Goal: Task Accomplishment & Management: Manage account settings

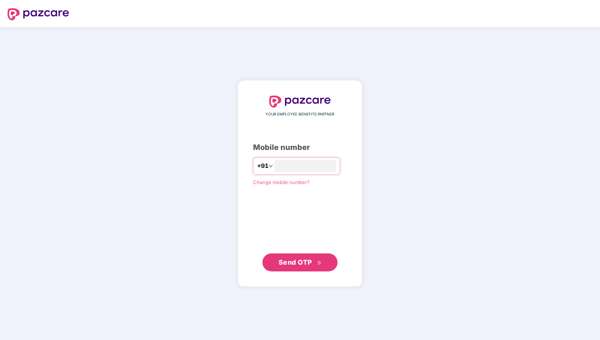
type input "**********"
click at [302, 260] on span "Send OTP" at bounding box center [294, 262] width 33 height 8
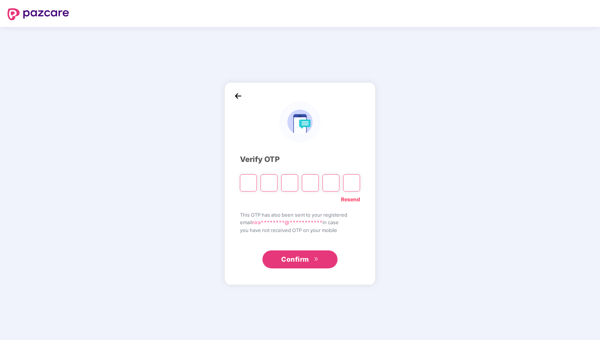
paste input "*"
type input "*"
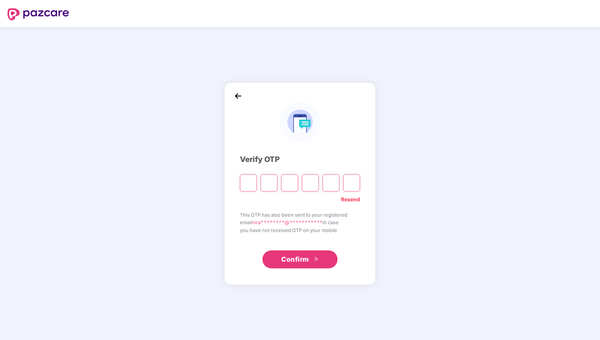
type input "*"
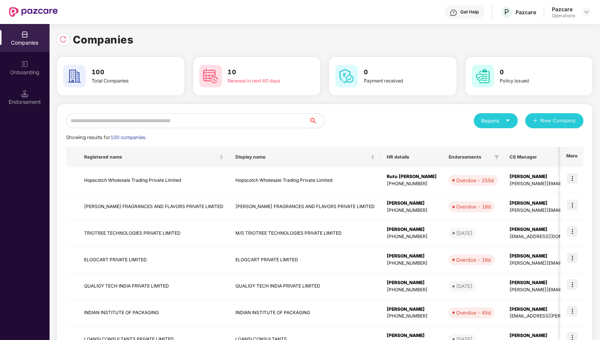
click at [200, 121] on input "text" at bounding box center [187, 120] width 243 height 15
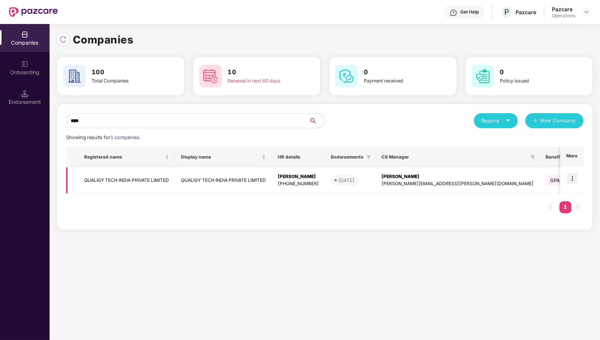
type input "****"
click at [574, 180] on img at bounding box center [572, 178] width 11 height 11
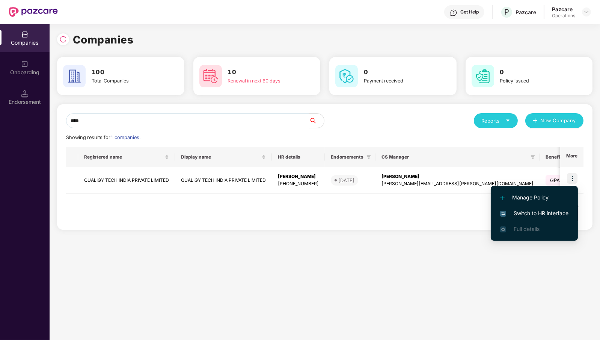
click at [557, 210] on span "Switch to HR interface" at bounding box center [534, 213] width 68 height 8
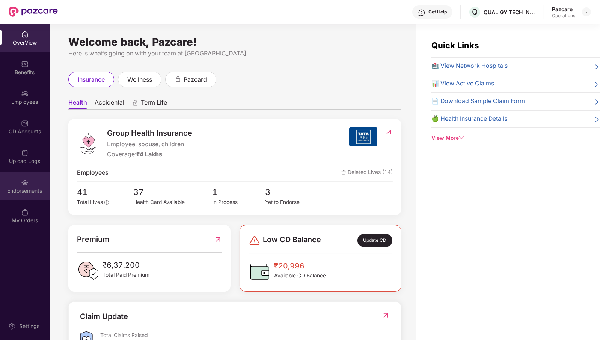
click at [27, 188] on div "Endorsements" at bounding box center [25, 191] width 50 height 8
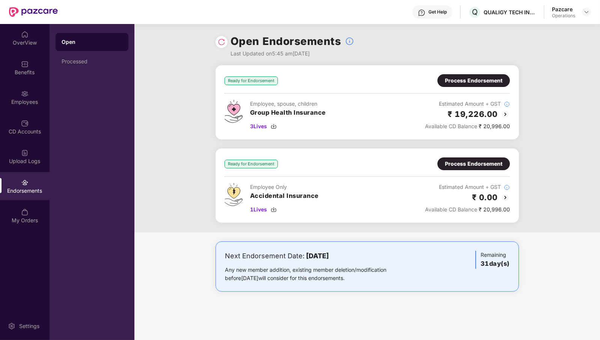
click at [478, 159] on div "Process Endorsement" at bounding box center [473, 164] width 72 height 13
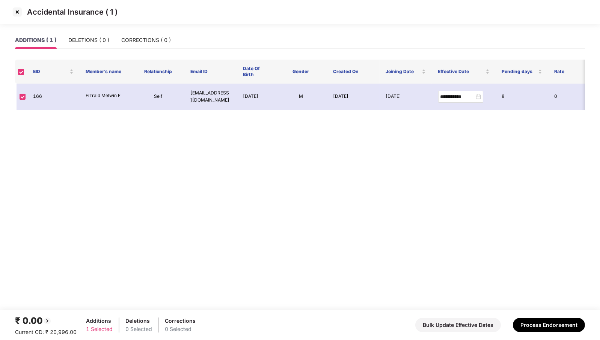
click at [17, 11] on img at bounding box center [17, 12] width 12 height 12
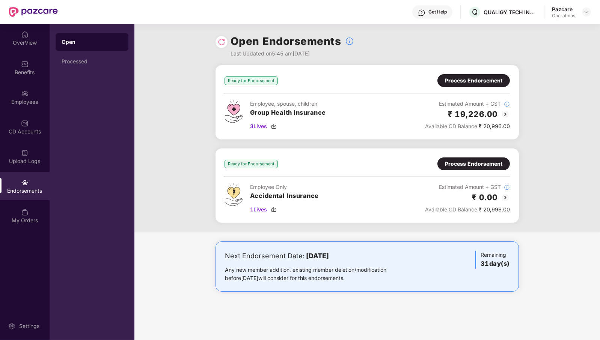
click at [506, 197] on img at bounding box center [505, 197] width 9 height 9
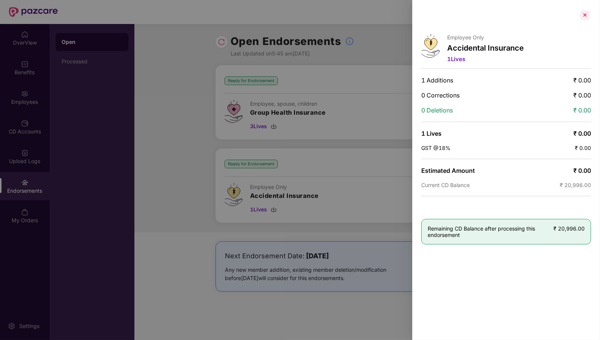
click at [585, 17] on div at bounding box center [585, 15] width 12 height 12
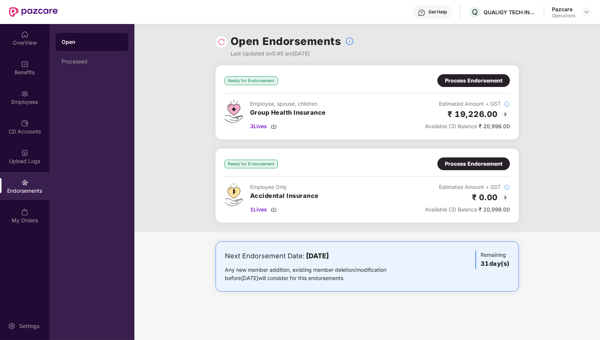
click at [222, 43] on img at bounding box center [222, 42] width 8 height 8
click at [260, 127] on span "3 Lives" at bounding box center [258, 126] width 17 height 8
click at [262, 209] on span "1 Lives" at bounding box center [258, 210] width 17 height 8
click at [475, 81] on div "Process Endorsement" at bounding box center [473, 81] width 57 height 8
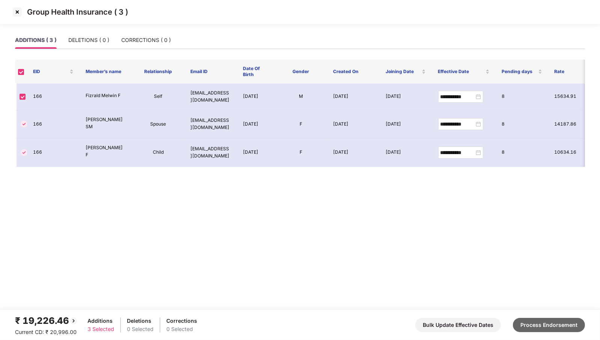
click at [534, 325] on button "Process Endorsement" at bounding box center [549, 325] width 72 height 14
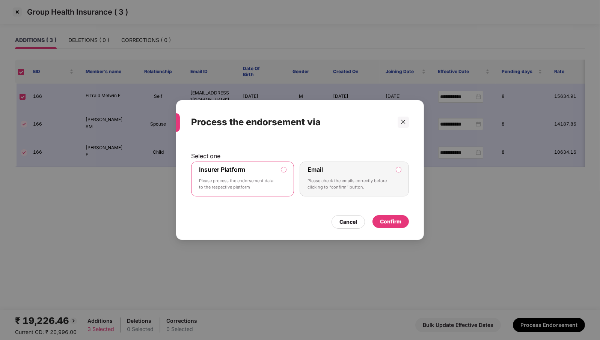
click at [407, 220] on div "Confirm" at bounding box center [390, 221] width 36 height 13
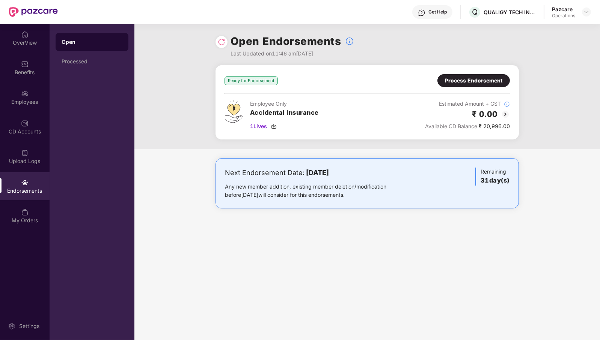
click at [473, 78] on div "Process Endorsement" at bounding box center [473, 81] width 57 height 8
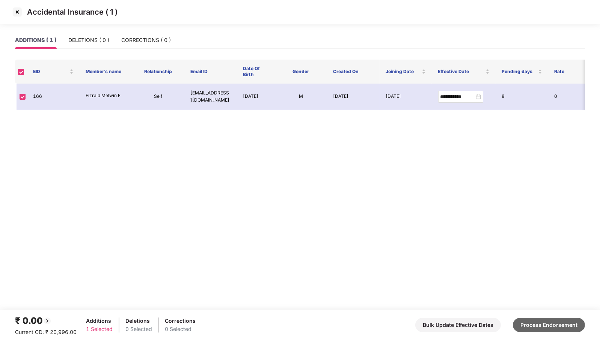
click at [534, 324] on button "Process Endorsement" at bounding box center [549, 325] width 72 height 14
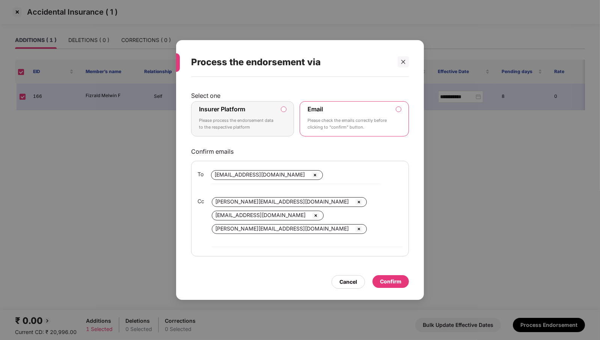
click at [263, 120] on div "Insurer Platform Please process the endorsement data to the respective platform" at bounding box center [237, 118] width 77 height 27
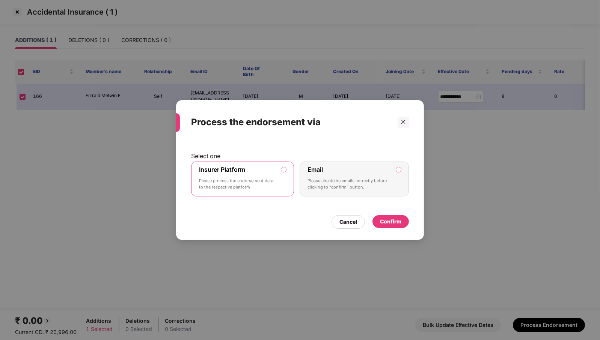
click at [400, 221] on div "Confirm" at bounding box center [390, 222] width 21 height 8
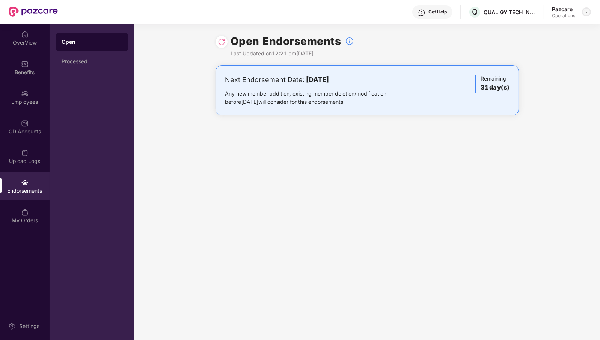
click at [584, 11] on img at bounding box center [586, 12] width 6 height 6
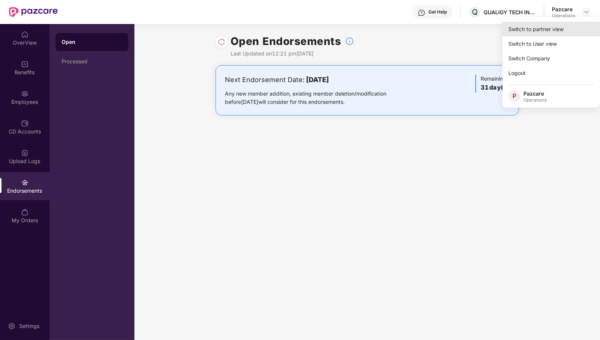
click at [532, 34] on div "Switch to partner view" at bounding box center [551, 29] width 98 height 15
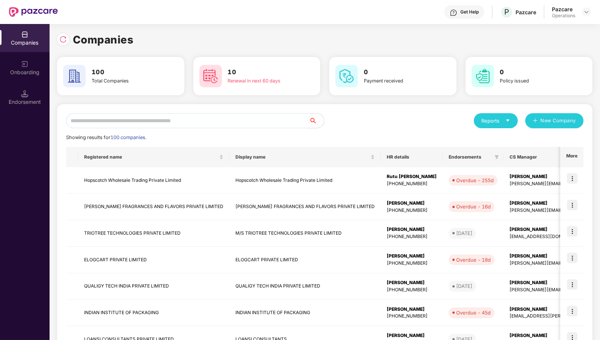
click at [278, 121] on input "text" at bounding box center [187, 120] width 243 height 15
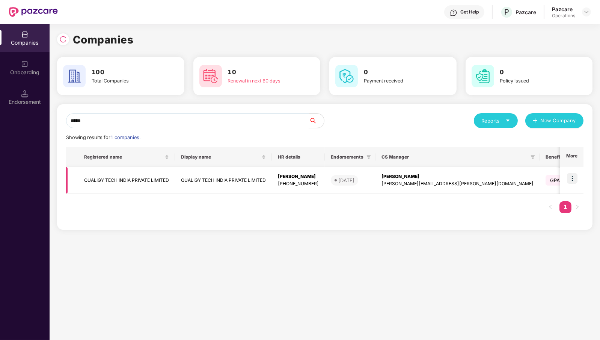
type input "*****"
click at [147, 175] on td "QUALIGY TECH INDIA PRIVATE LIMITED" at bounding box center [126, 180] width 97 height 27
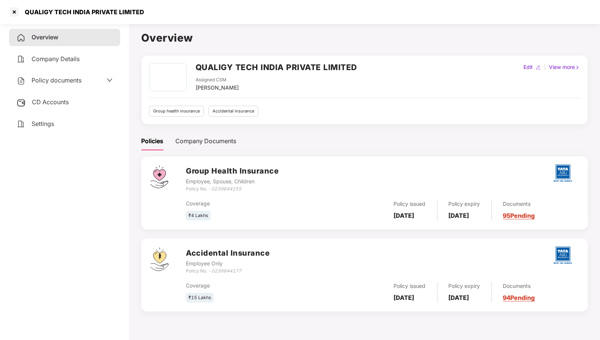
click at [60, 104] on span "CD Accounts" at bounding box center [50, 102] width 37 height 8
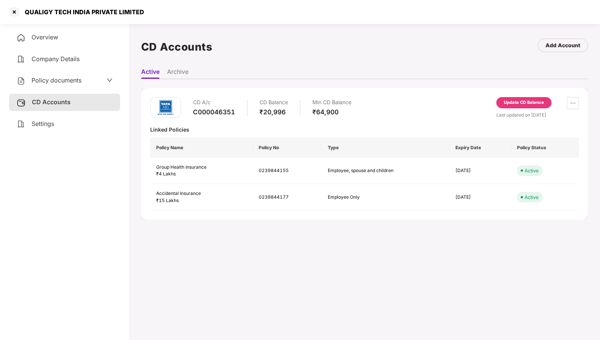
click at [531, 102] on div "Update CD Balance" at bounding box center [524, 102] width 40 height 7
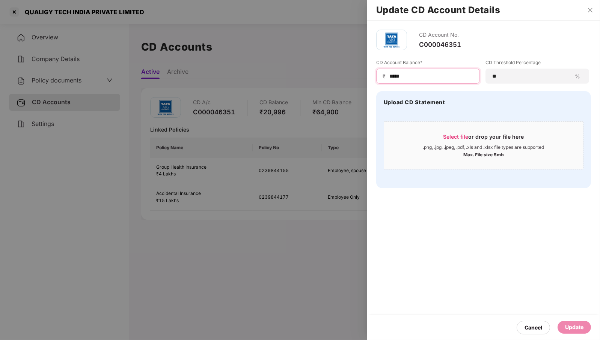
click at [430, 77] on input "*****" at bounding box center [430, 76] width 85 height 8
type input "****"
click at [582, 326] on div "Update" at bounding box center [574, 327] width 18 height 8
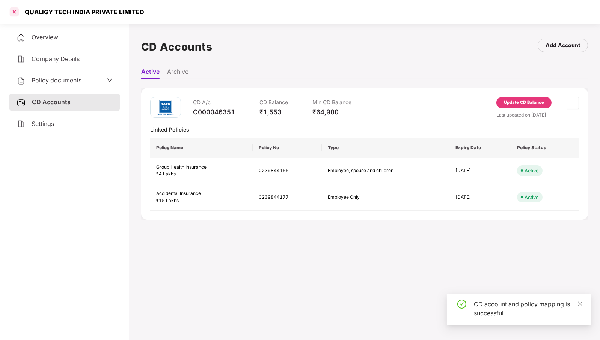
click at [11, 14] on div at bounding box center [14, 12] width 12 height 12
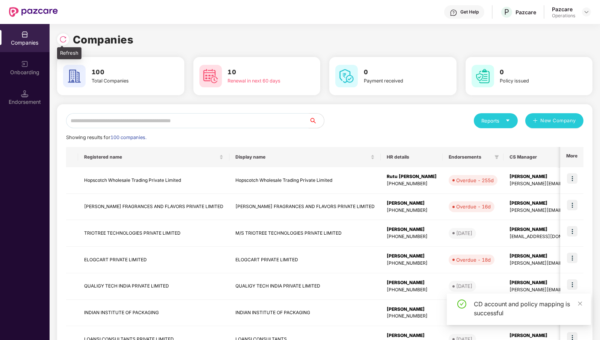
click at [64, 42] on img at bounding box center [63, 40] width 8 height 8
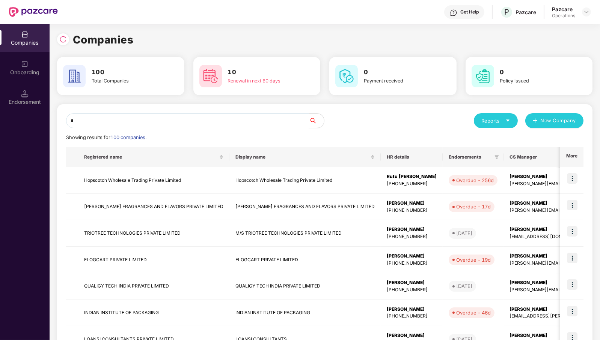
click at [240, 120] on input "*" at bounding box center [187, 120] width 243 height 15
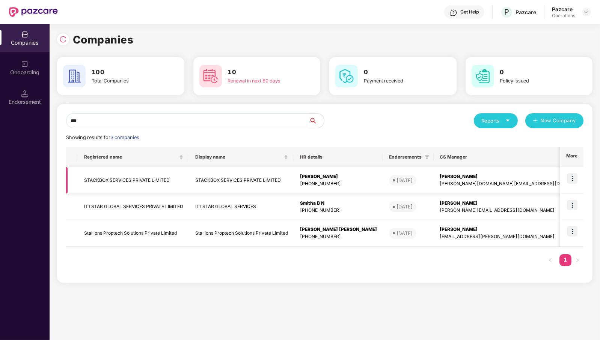
type input "***"
click at [573, 178] on img at bounding box center [572, 178] width 11 height 11
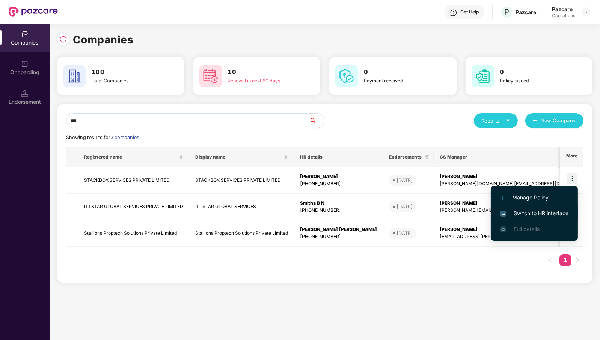
click at [523, 211] on span "Switch to HR interface" at bounding box center [534, 213] width 68 height 8
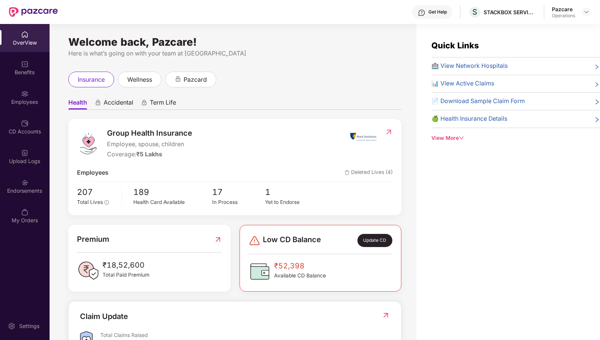
click at [34, 180] on div "Endorsements" at bounding box center [25, 186] width 50 height 28
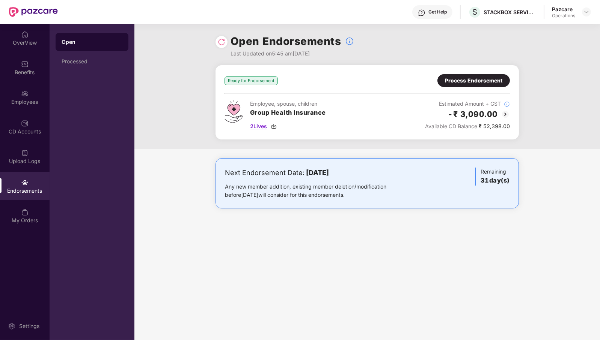
click at [259, 127] on span "2 Lives" at bounding box center [258, 126] width 17 height 8
click at [483, 79] on div "Process Endorsement" at bounding box center [473, 81] width 57 height 8
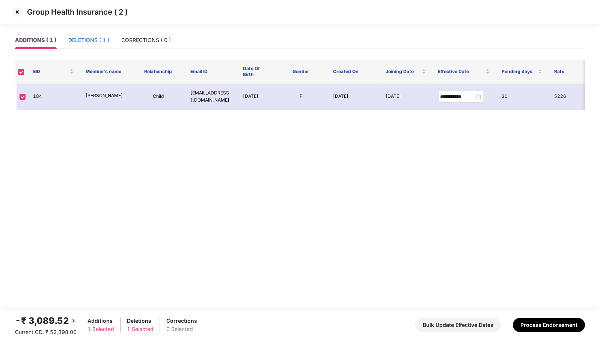
click at [103, 39] on div "DELETIONS ( 1 )" at bounding box center [88, 40] width 41 height 8
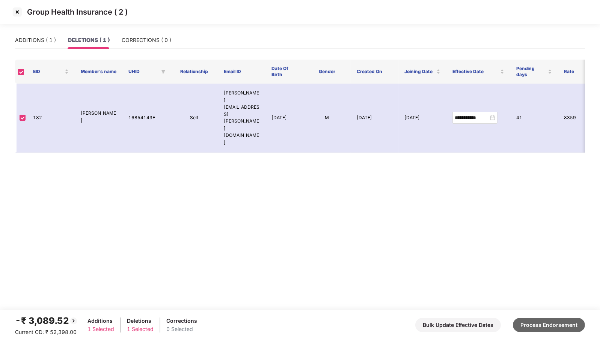
click at [544, 329] on button "Process Endorsement" at bounding box center [549, 325] width 72 height 14
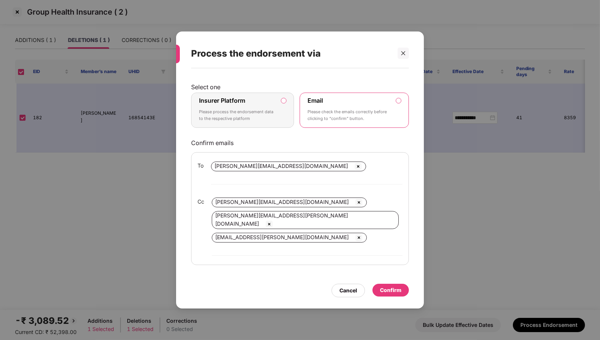
click at [270, 122] on p "Please process the endorsement data to the respective platform" at bounding box center [237, 115] width 77 height 13
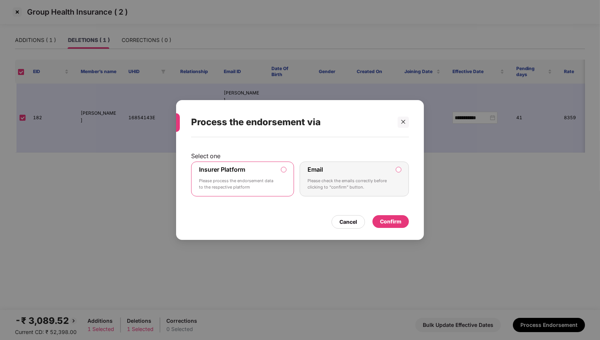
click at [386, 221] on div "Confirm" at bounding box center [390, 222] width 21 height 8
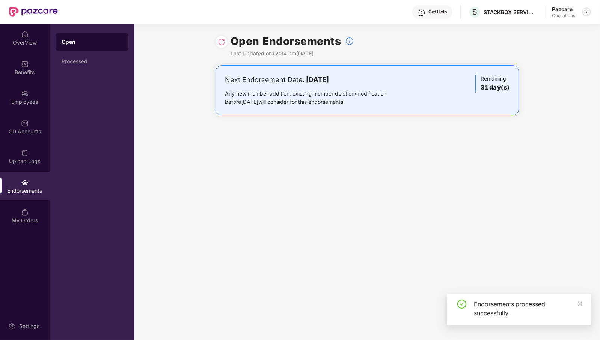
click at [586, 11] on img at bounding box center [586, 12] width 6 height 6
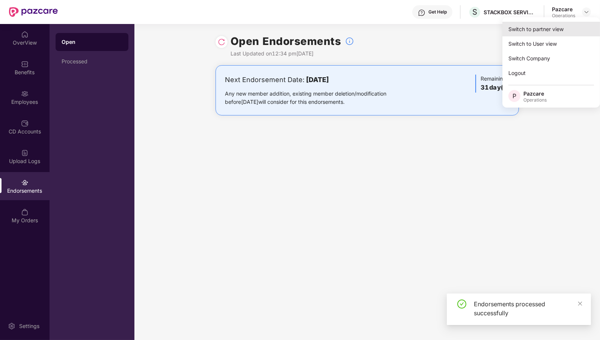
click at [542, 28] on div "Switch to partner view" at bounding box center [551, 29] width 98 height 15
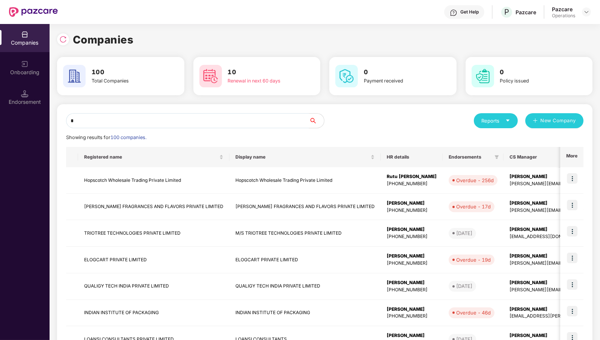
click at [184, 123] on input "*" at bounding box center [187, 120] width 243 height 15
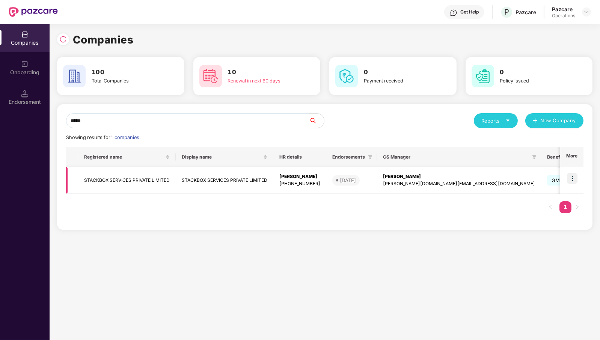
type input "*****"
click at [128, 177] on td "STACKBOX SERVICES PRIVATE LIMITED" at bounding box center [127, 180] width 98 height 27
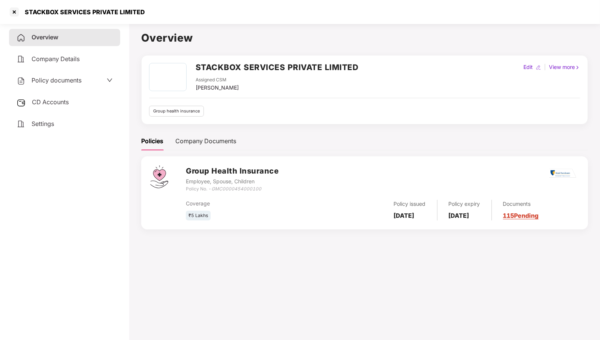
click at [60, 101] on span "CD Accounts" at bounding box center [50, 102] width 37 height 8
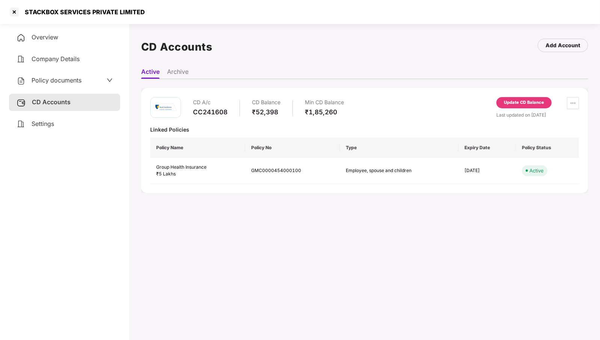
click at [526, 102] on div "Update CD Balance" at bounding box center [524, 102] width 40 height 7
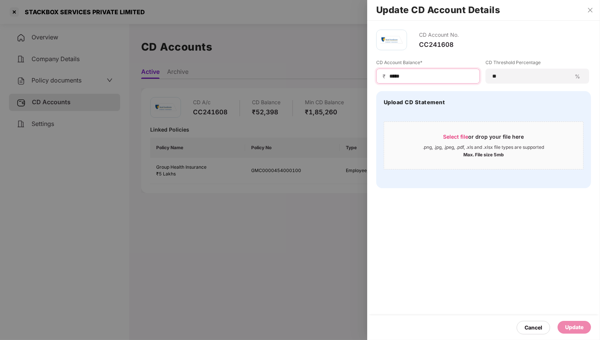
click at [419, 77] on input "*****" at bounding box center [430, 76] width 85 height 8
type input "*****"
click at [579, 331] on div "Update" at bounding box center [574, 327] width 18 height 8
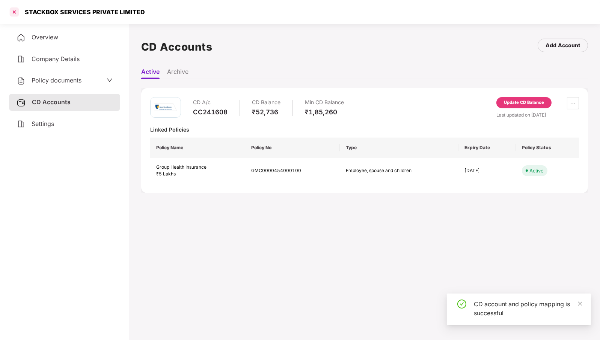
click at [13, 12] on div at bounding box center [14, 12] width 12 height 12
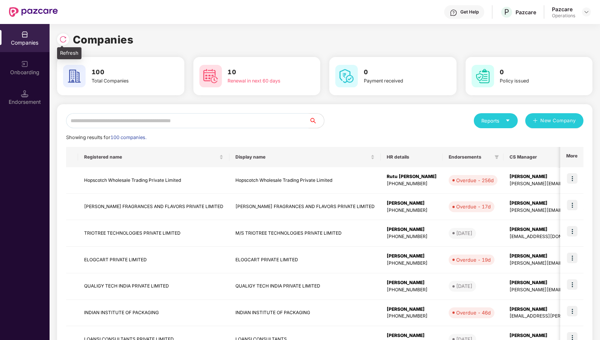
click at [63, 39] on img at bounding box center [63, 40] width 8 height 8
click at [286, 122] on input "text" at bounding box center [187, 120] width 243 height 15
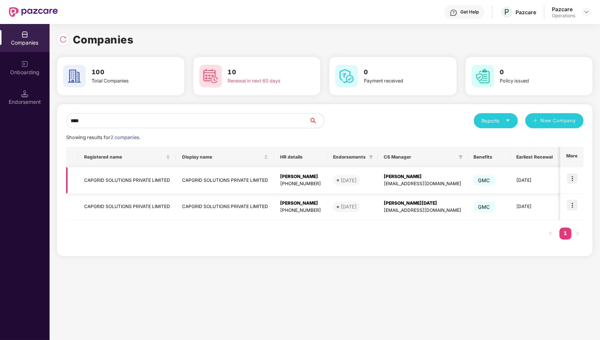
type input "****"
click at [572, 177] on img at bounding box center [572, 178] width 11 height 11
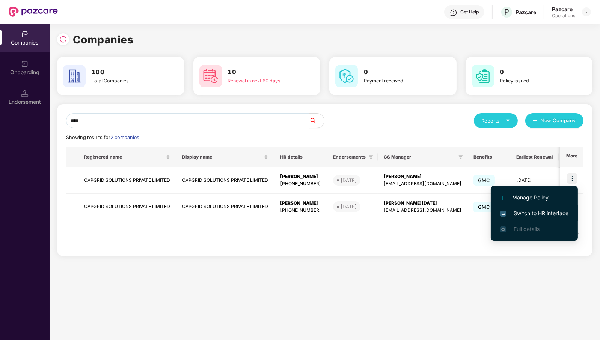
click at [552, 213] on span "Switch to HR interface" at bounding box center [534, 213] width 68 height 8
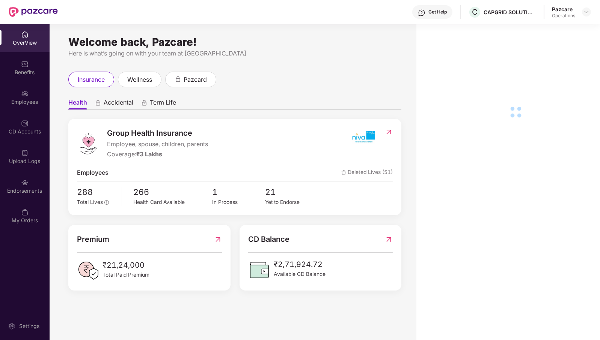
click at [28, 187] on div "Endorsements" at bounding box center [25, 191] width 50 height 8
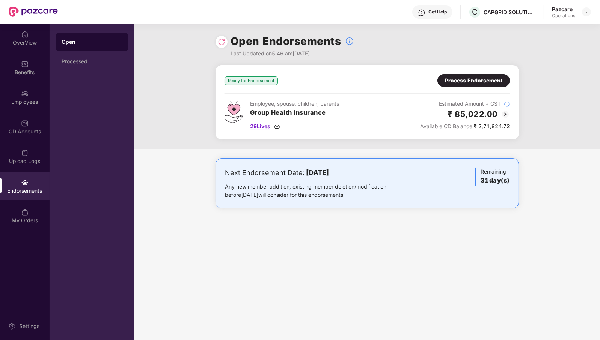
click at [257, 128] on span "29 Lives" at bounding box center [260, 126] width 20 height 8
